Goal: Transaction & Acquisition: Purchase product/service

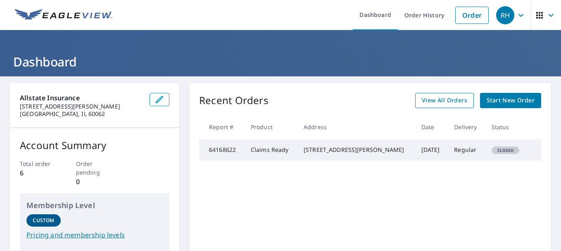
click at [442, 100] on span "View All Orders" at bounding box center [444, 100] width 45 height 10
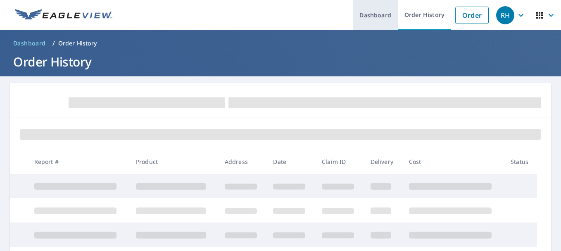
click at [359, 14] on link "Dashboard" at bounding box center [375, 15] width 45 height 30
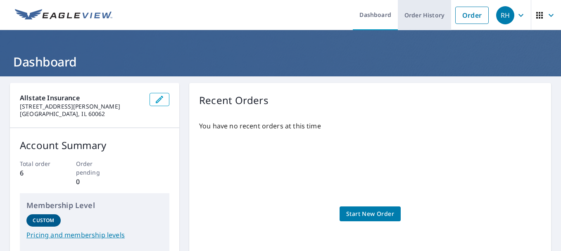
click at [410, 8] on link "Order History" at bounding box center [424, 15] width 53 height 30
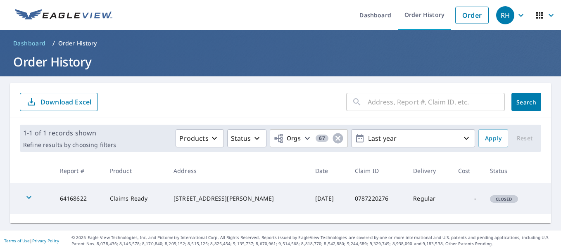
click at [389, 104] on input "text" at bounding box center [436, 101] width 137 height 23
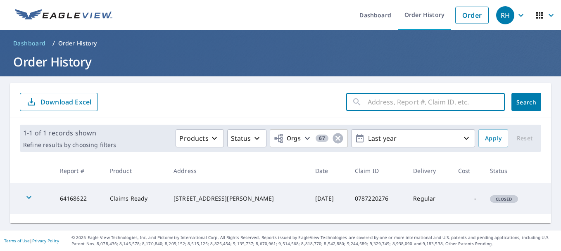
paste input "0804899549"
type input "0804899549"
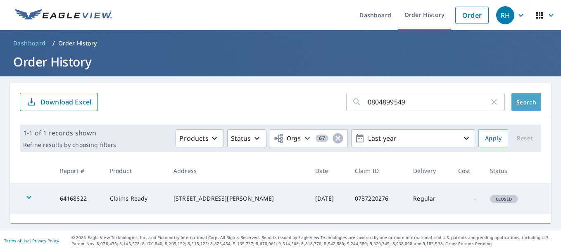
click at [527, 102] on span "Search" at bounding box center [526, 102] width 17 height 8
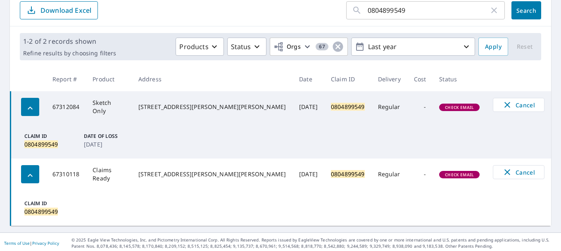
scroll to position [94, 0]
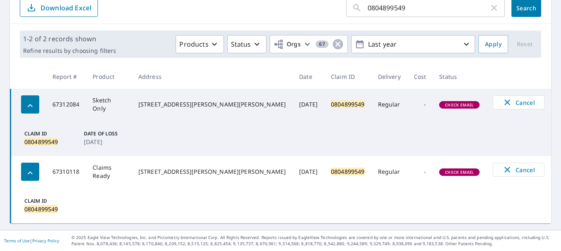
click at [30, 104] on icon "button" at bounding box center [30, 105] width 5 height 3
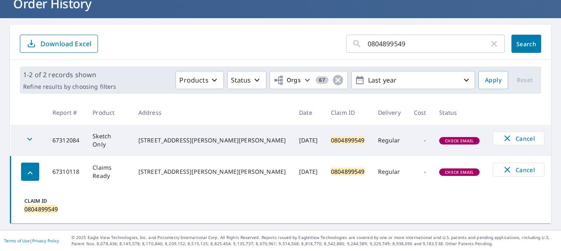
click at [32, 139] on icon "button" at bounding box center [30, 139] width 10 height 10
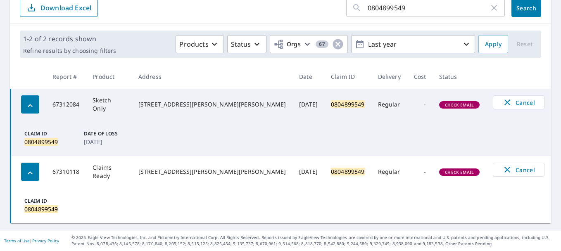
click at [32, 106] on icon "button" at bounding box center [30, 105] width 5 height 3
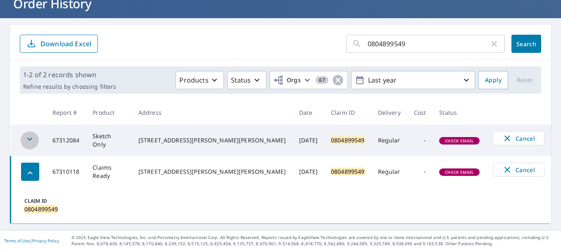
click at [36, 137] on div "button" at bounding box center [30, 140] width 18 height 18
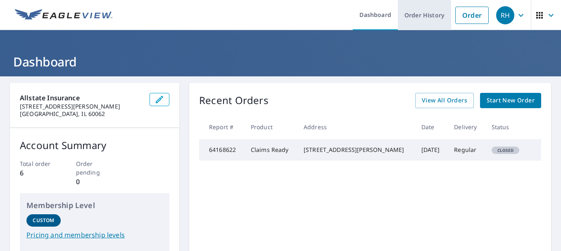
click at [414, 14] on link "Order History" at bounding box center [424, 15] width 53 height 30
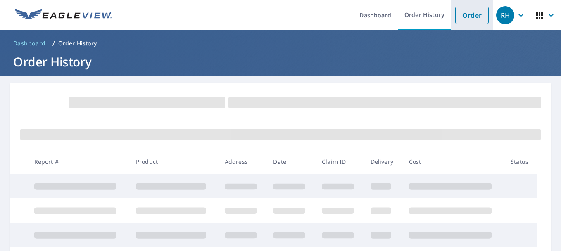
click at [460, 13] on link "Order" at bounding box center [471, 15] width 33 height 17
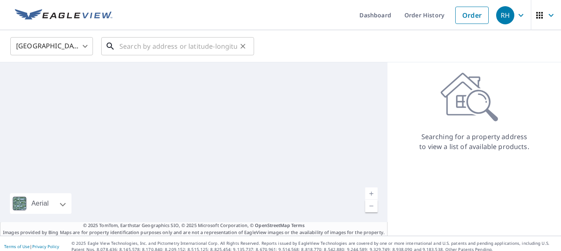
click at [147, 47] on input "text" at bounding box center [178, 46] width 118 height 23
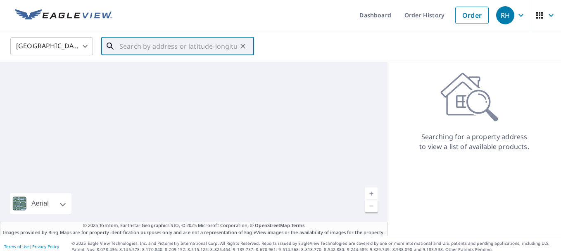
paste input "[STREET_ADDRESS][PERSON_NAME][PERSON_NAME]"
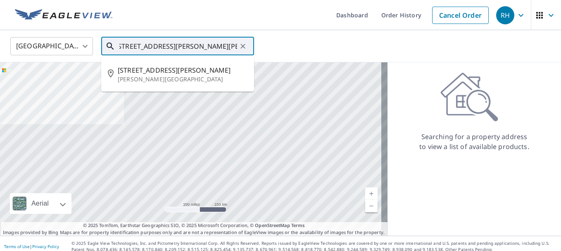
scroll to position [0, 8]
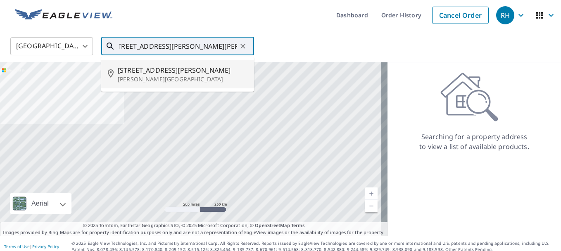
click at [200, 70] on span "5669 Miller Rd" at bounding box center [183, 70] width 130 height 10
type input "5669 Miller Rd Krum, TX 76249"
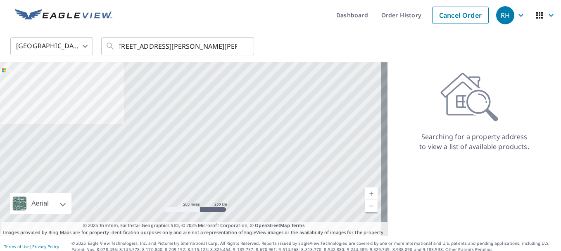
scroll to position [0, 0]
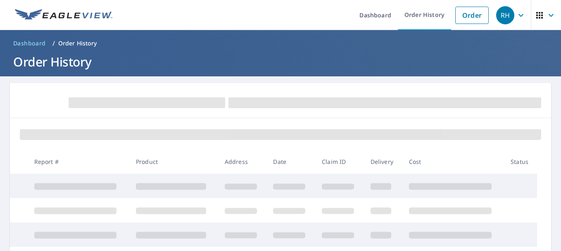
click at [34, 42] on span "Dashboard" at bounding box center [29, 43] width 33 height 8
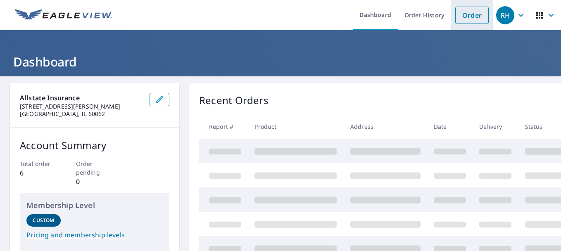
click at [466, 11] on link "Order" at bounding box center [471, 15] width 33 height 17
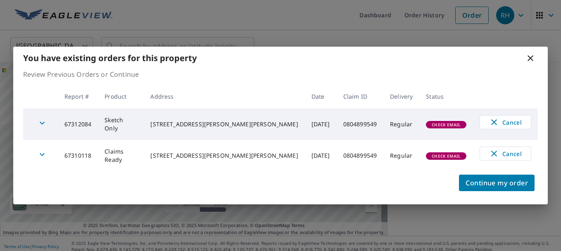
click at [532, 56] on icon at bounding box center [530, 58] width 10 height 10
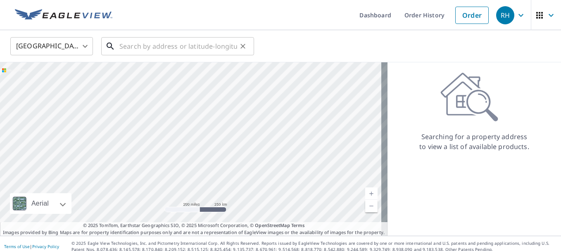
click at [202, 51] on input "text" at bounding box center [178, 46] width 118 height 23
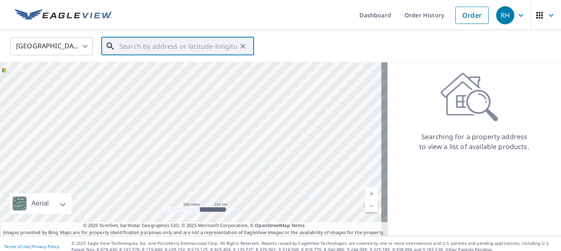
paste input "5669 MILLER RD, KRUM, TX, 76249-361"
type input "5669 MILLER RD, KRUM, TX, 76249-361"
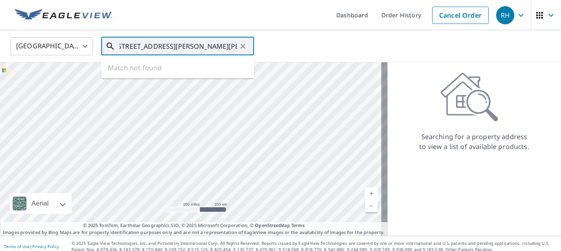
click at [202, 50] on input "5669 MILLER RD, KRUM, TX, 76249-361" at bounding box center [178, 46] width 118 height 23
click at [236, 46] on input "5669 MILLER RD, KRUM, TX, 76249-361" at bounding box center [178, 46] width 118 height 23
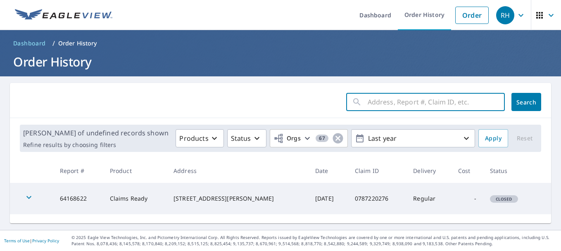
click at [403, 100] on input "text" at bounding box center [436, 101] width 137 height 23
paste input "5669 MILLER RD, KRUM, TX, 76249-361"
type input "5669 MILLER RD, KRUM, TX, 76249-3610"
click button "Search" at bounding box center [526, 102] width 30 height 18
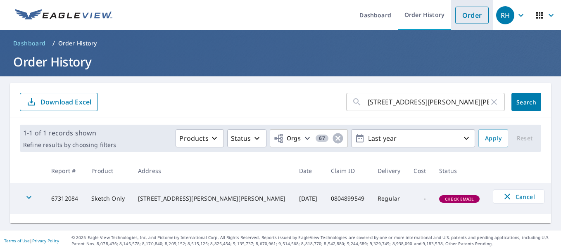
click at [460, 16] on link "Order" at bounding box center [471, 15] width 33 height 17
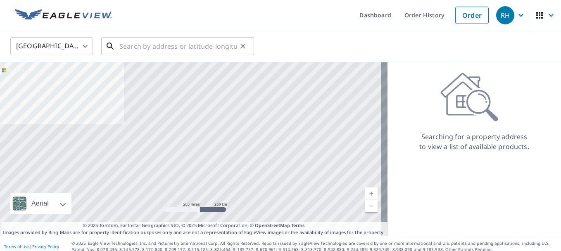
click at [145, 49] on input "text" at bounding box center [178, 46] width 118 height 23
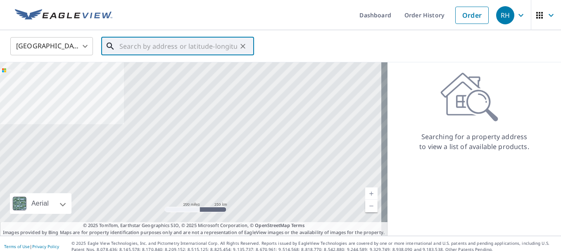
click at [145, 49] on input "text" at bounding box center [178, 46] width 118 height 23
paste input "5669 MILLER RD, KRUM, TX, 76249-361"
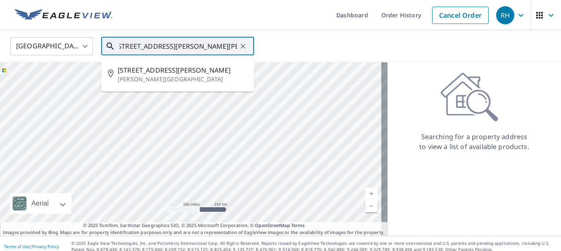
scroll to position [0, 8]
type input "5669 MILLER RD, KRUM, TX, 76249-3610"
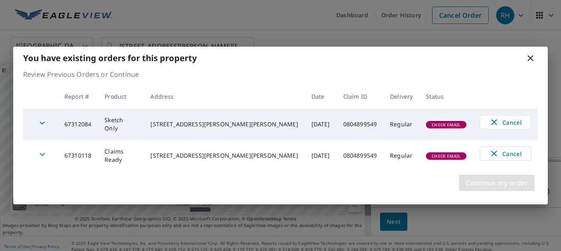
click at [505, 185] on span "Continue my order" at bounding box center [496, 183] width 62 height 12
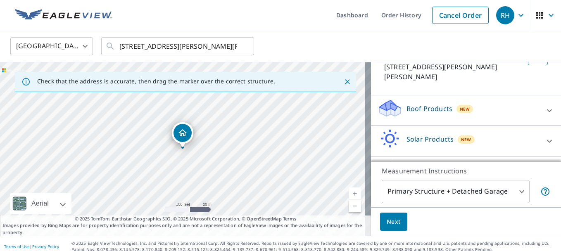
scroll to position [66, 0]
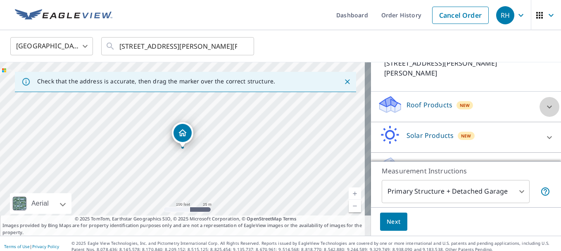
click at [544, 102] on icon at bounding box center [549, 107] width 10 height 10
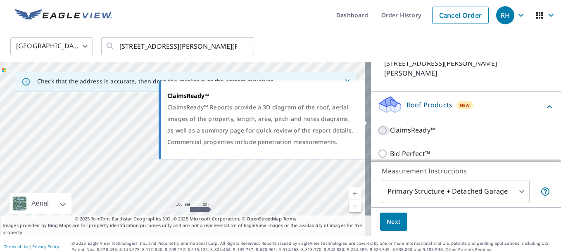
click at [378, 126] on input "ClaimsReady™" at bounding box center [383, 131] width 12 height 10
checkbox input "true"
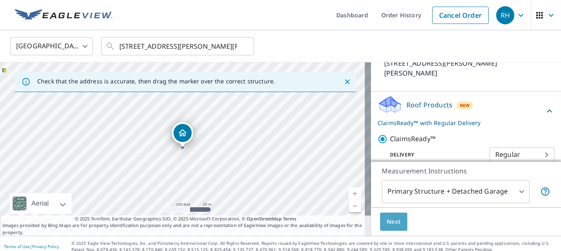
click at [389, 216] on button "Next" at bounding box center [393, 222] width 27 height 19
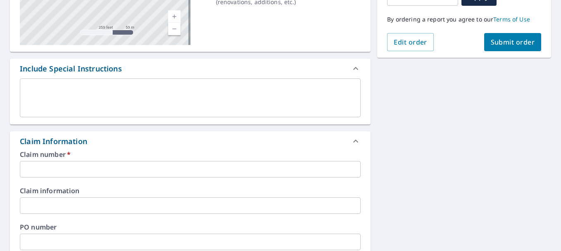
scroll to position [169, 0]
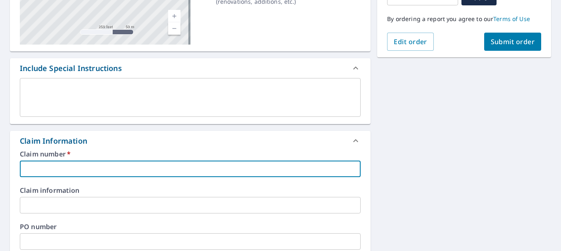
click at [229, 166] on input "text" at bounding box center [190, 169] width 341 height 17
click at [66, 164] on input "text" at bounding box center [190, 169] width 341 height 17
paste input "0804899549"
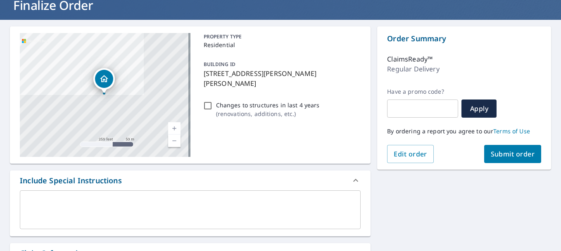
scroll to position [45, 0]
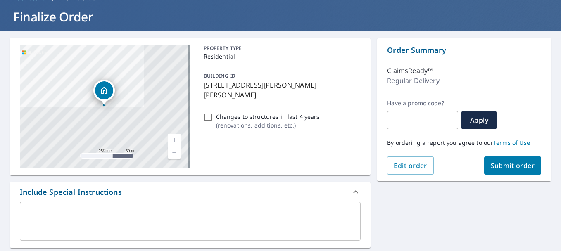
type input "0804899549"
click at [494, 162] on span "Submit order" at bounding box center [513, 165] width 44 height 9
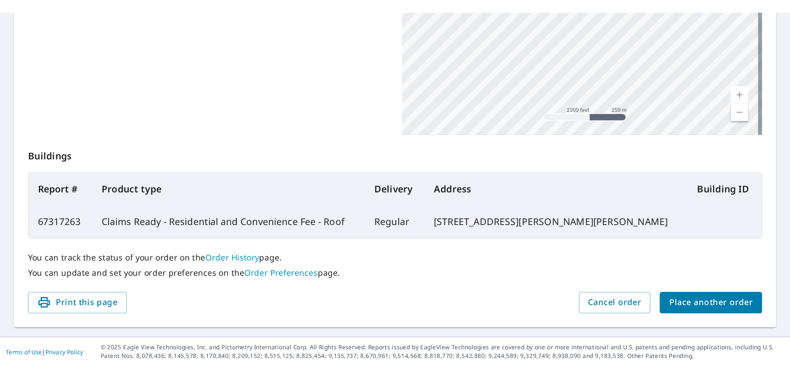
scroll to position [235, 0]
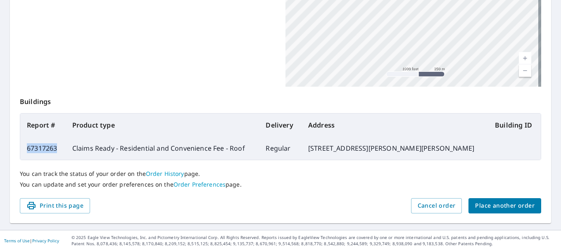
drag, startPoint x: 58, startPoint y: 150, endPoint x: 26, endPoint y: 148, distance: 31.8
click at [26, 148] on td "67317263" at bounding box center [42, 148] width 45 height 23
copy td "67317263"
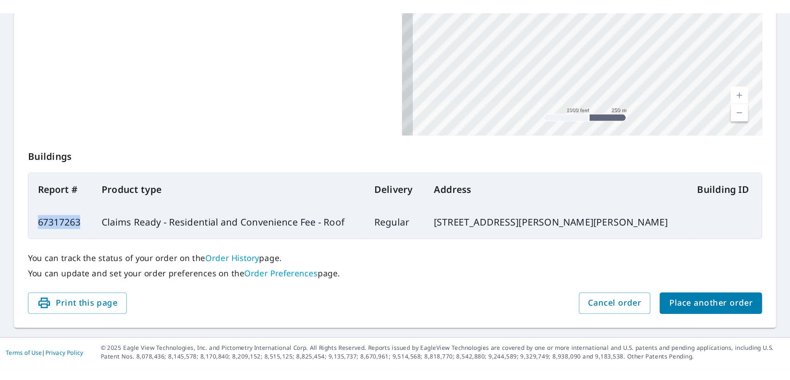
scroll to position [106, 0]
